Goal: Navigation & Orientation: Find specific page/section

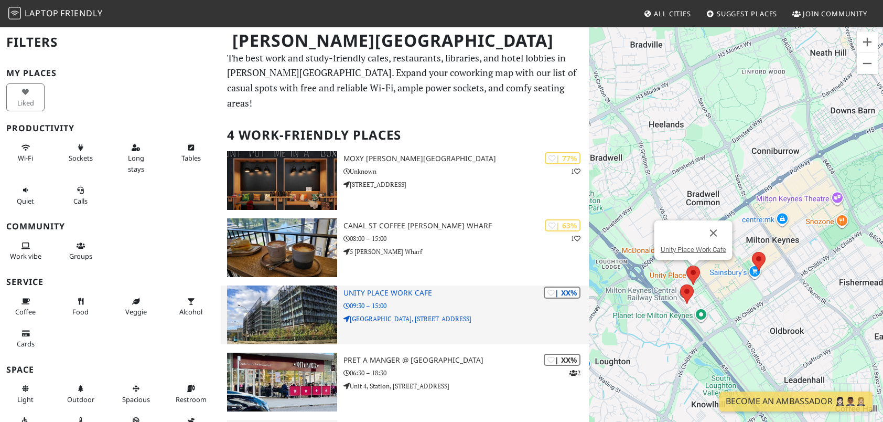
scroll to position [2, 0]
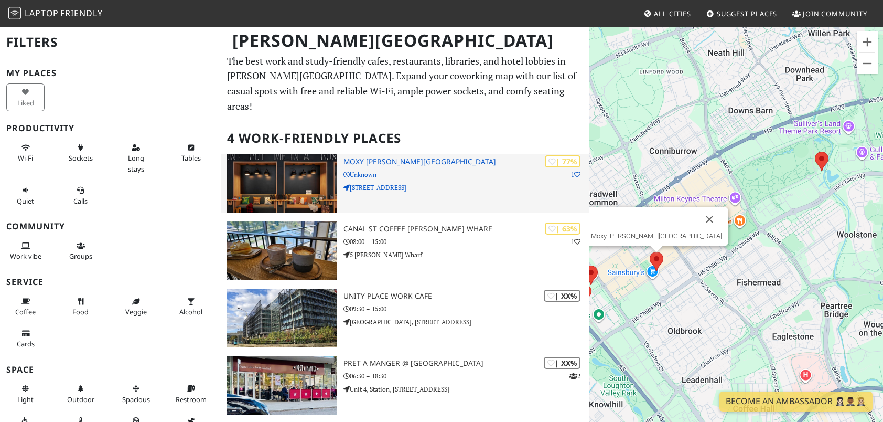
click at [394, 157] on h3 "Moxy [PERSON_NAME][GEOGRAPHIC_DATA]" at bounding box center [465, 161] width 245 height 9
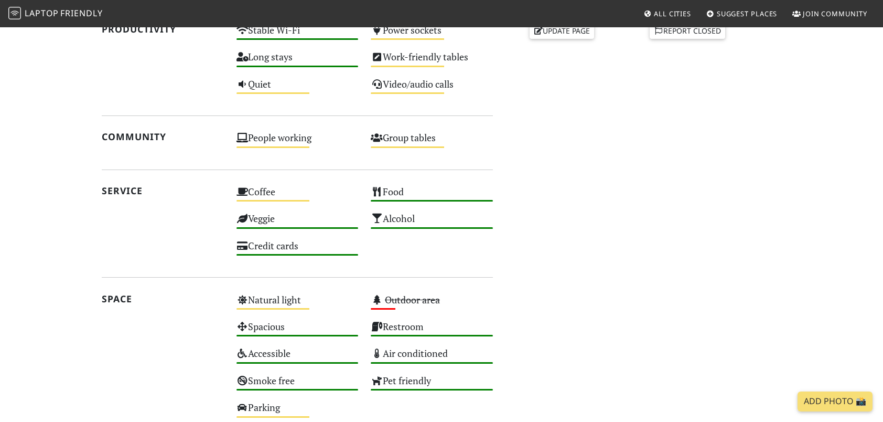
scroll to position [524, 0]
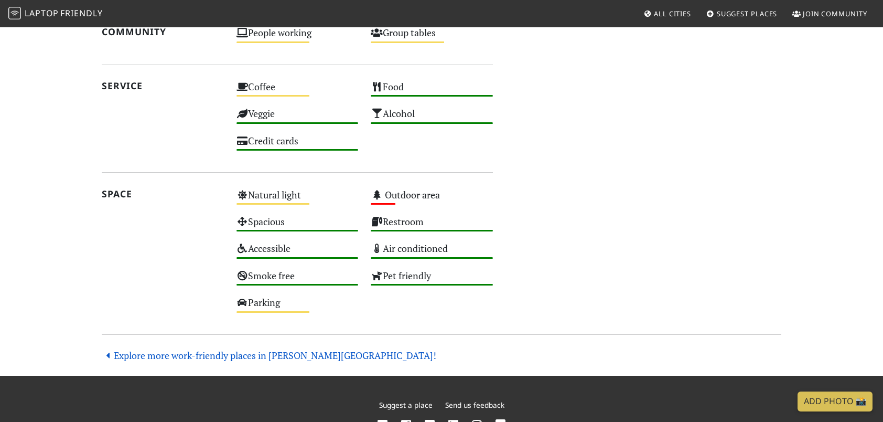
click at [256, 355] on link "Explore more work-friendly places in [PERSON_NAME][GEOGRAPHIC_DATA]!" at bounding box center [269, 355] width 335 height 13
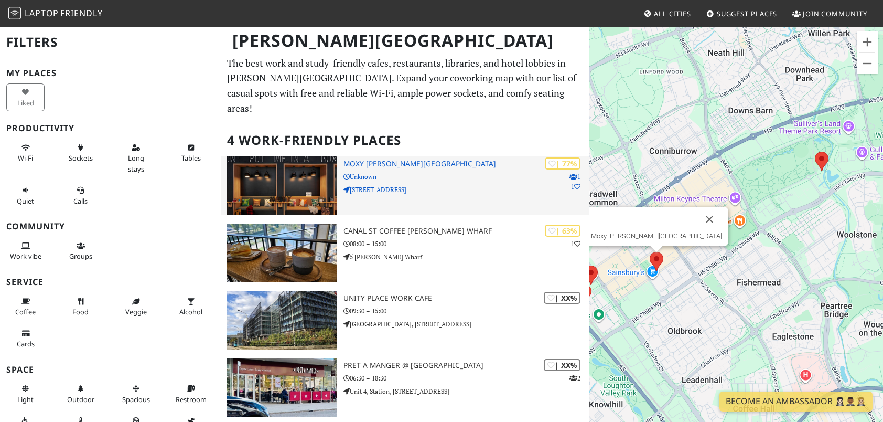
click at [405, 159] on h3 "Moxy [PERSON_NAME][GEOGRAPHIC_DATA]" at bounding box center [465, 163] width 245 height 9
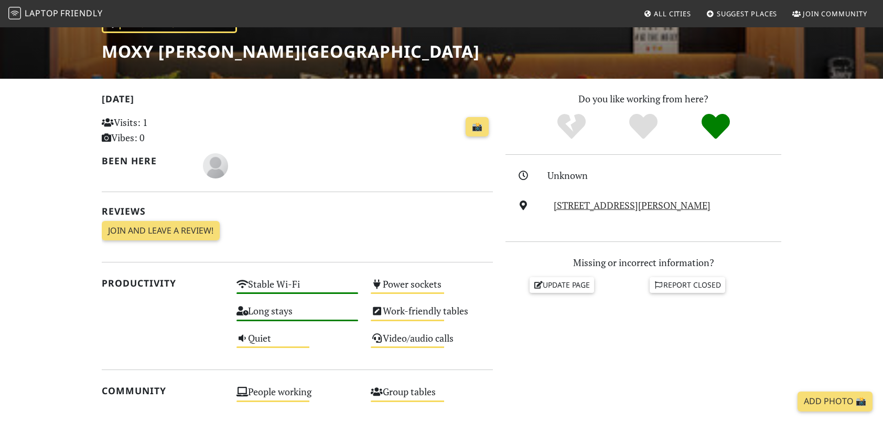
scroll to position [156, 0]
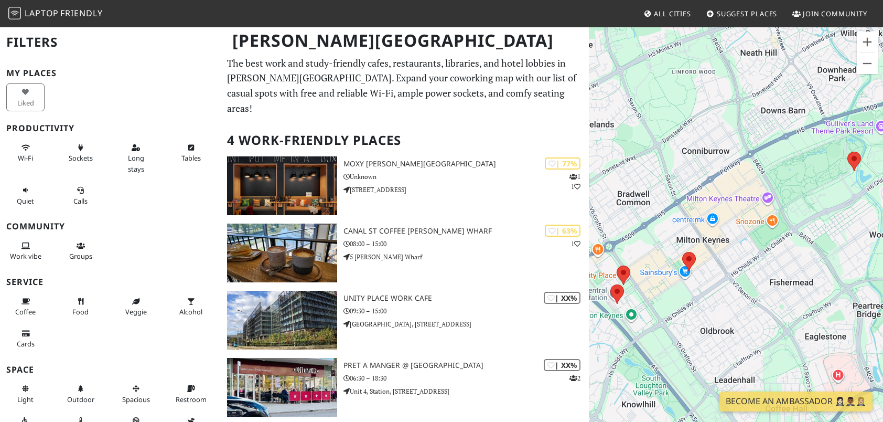
click at [312, 15] on nav "Laptop Friendly All Cities Suggest Places Join Community" at bounding box center [441, 13] width 883 height 27
